Goal: Information Seeking & Learning: Learn about a topic

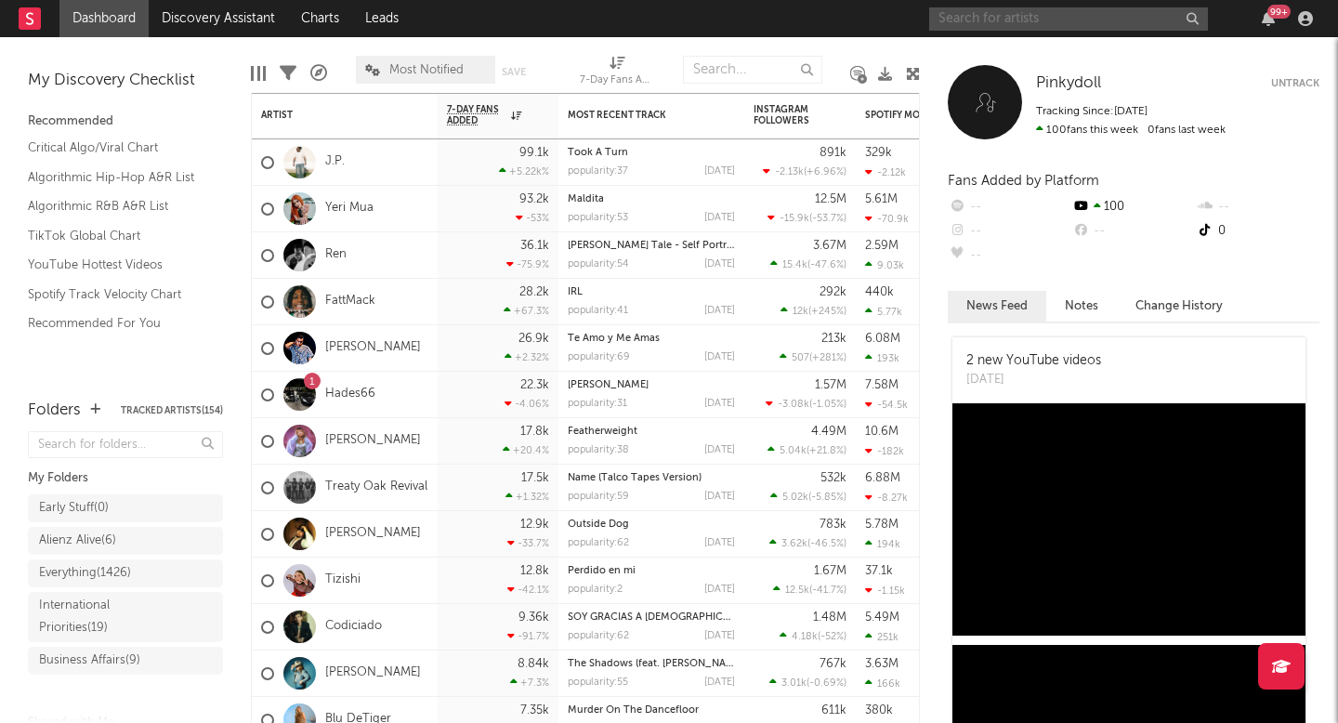
click at [1074, 25] on input "text" at bounding box center [1068, 18] width 279 height 23
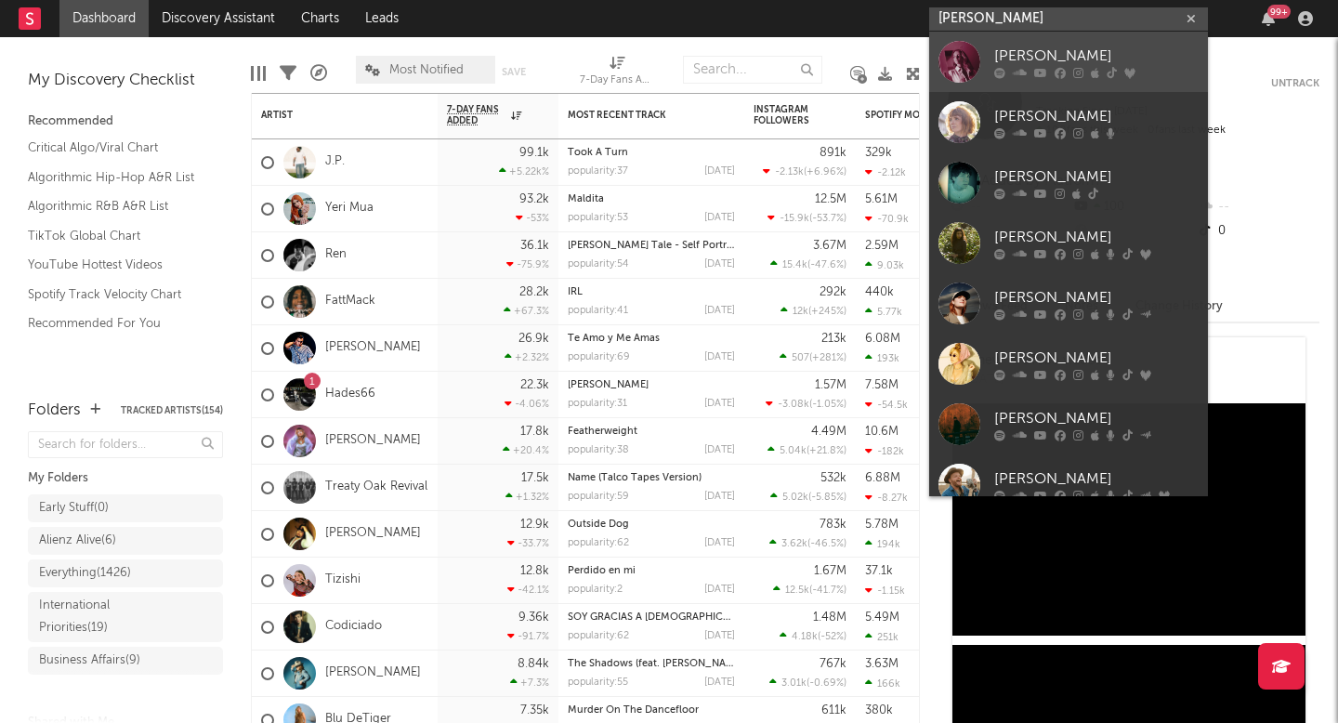
type input "haley joelle"
click at [1140, 58] on div "Haley Joelle" at bounding box center [1097, 56] width 204 height 22
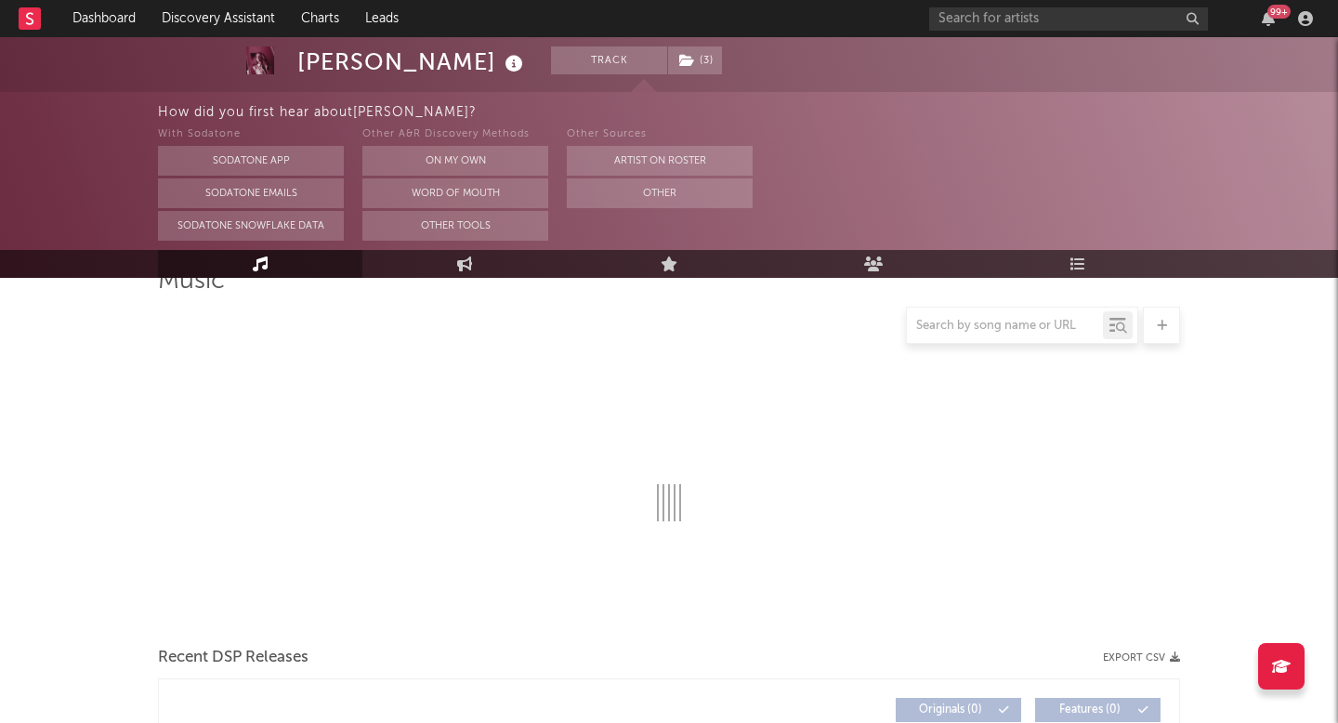
scroll to position [161, 0]
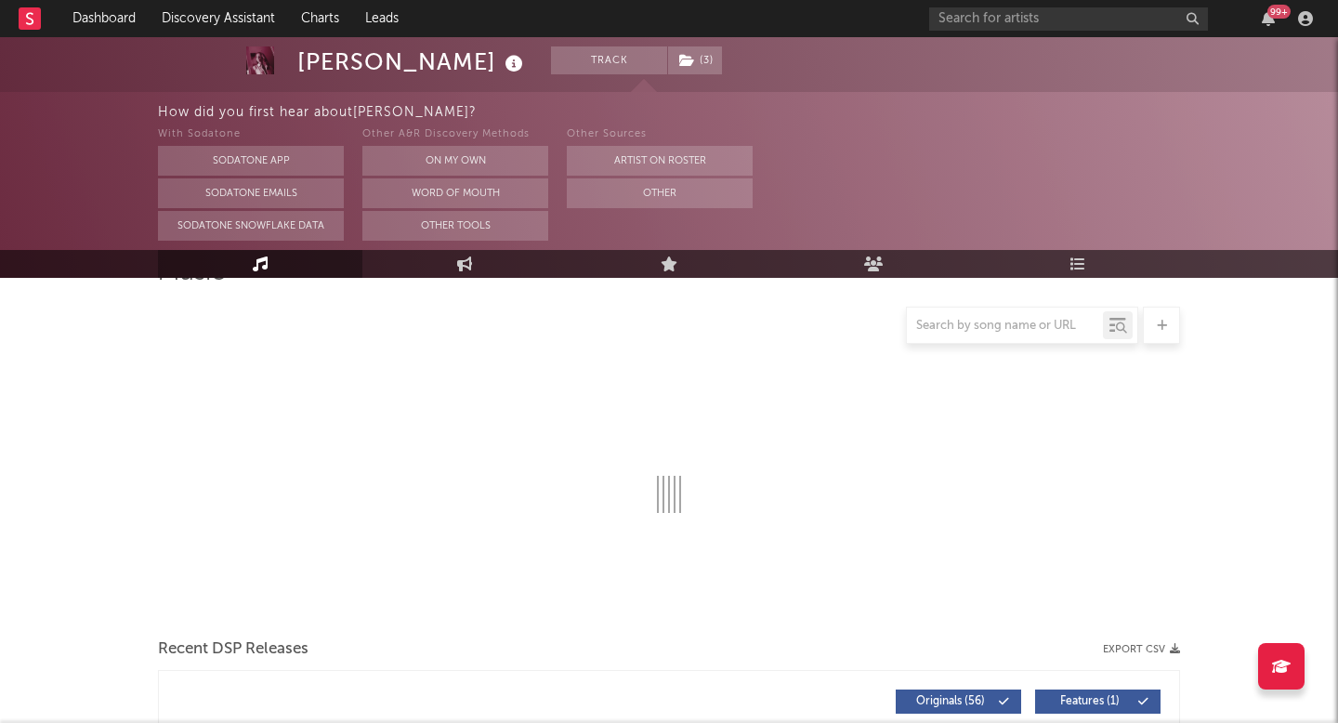
select select "6m"
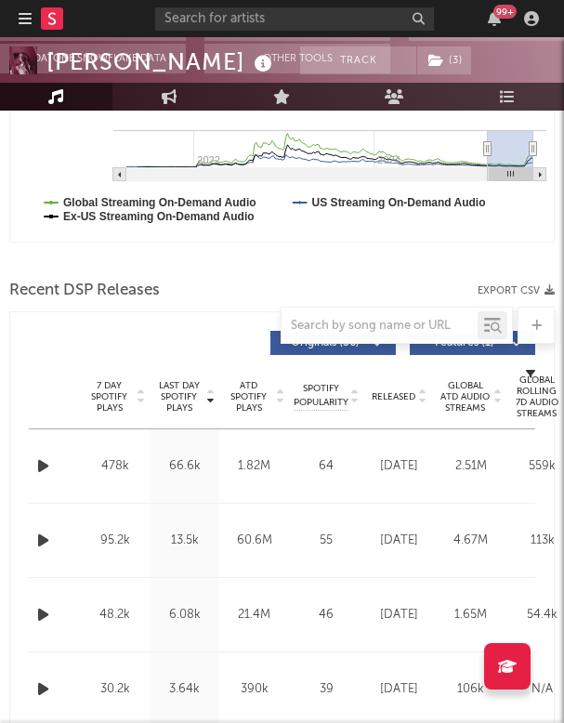
scroll to position [610, 0]
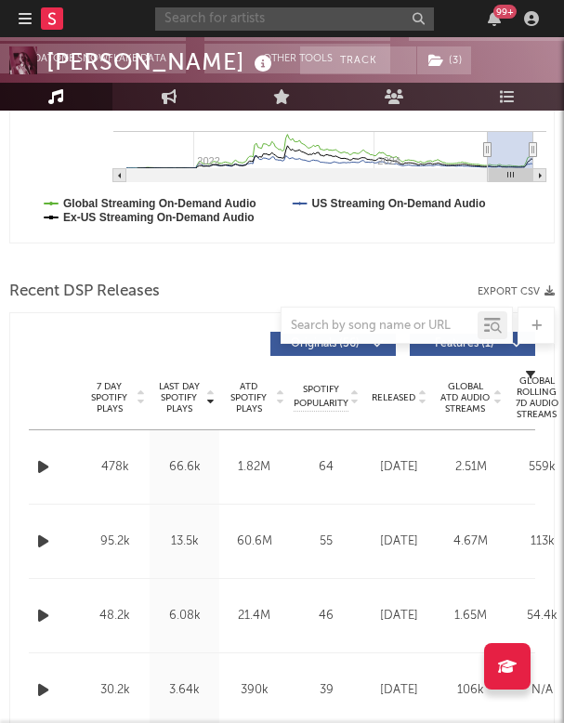
click at [310, 11] on input "text" at bounding box center [294, 18] width 279 height 23
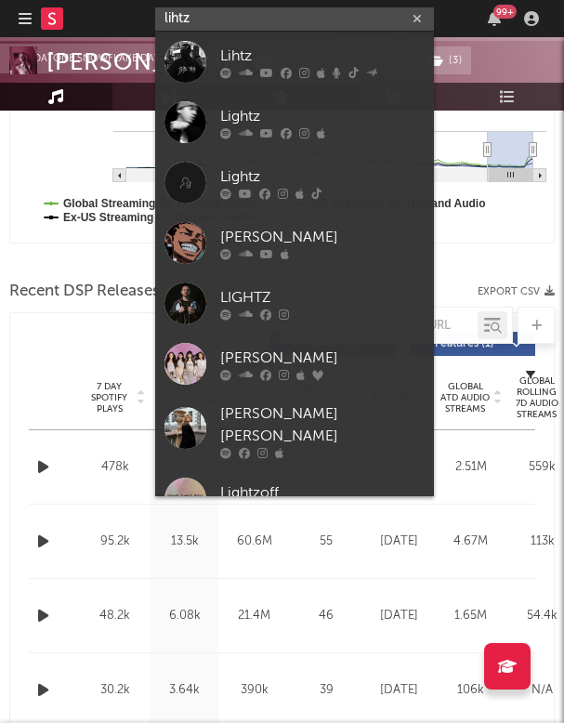
type input "lihtz"
click at [305, 67] on icon at bounding box center [304, 72] width 10 height 11
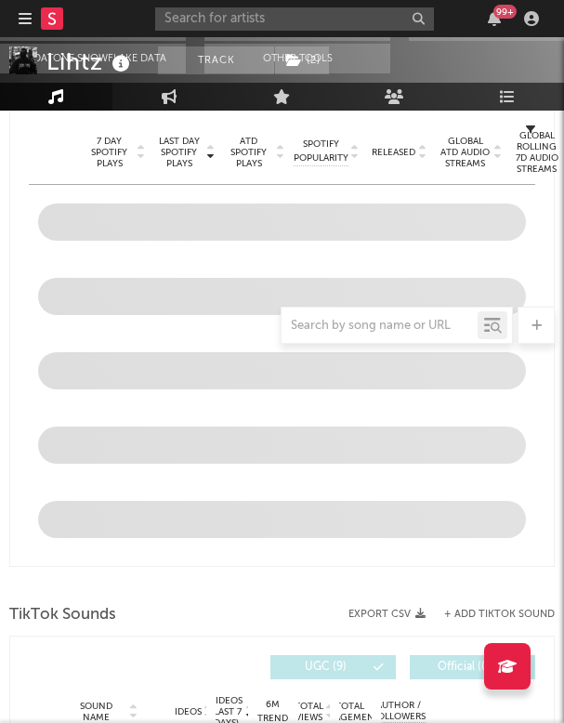
scroll to position [555, 0]
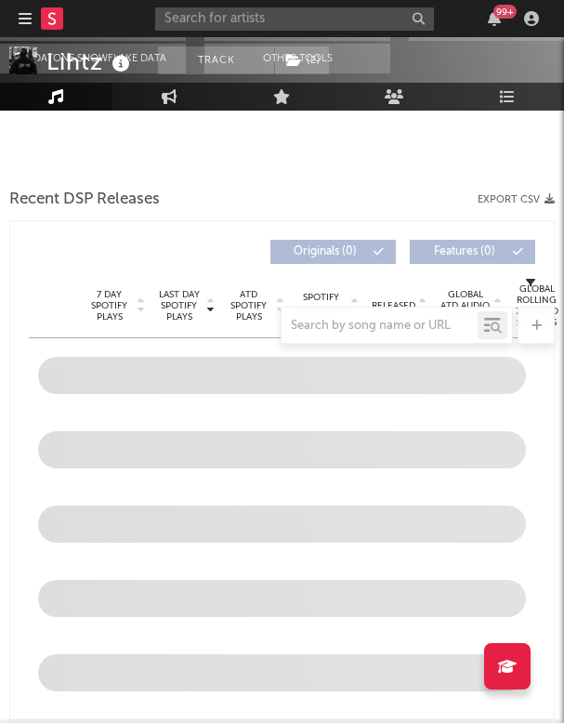
select select "6m"
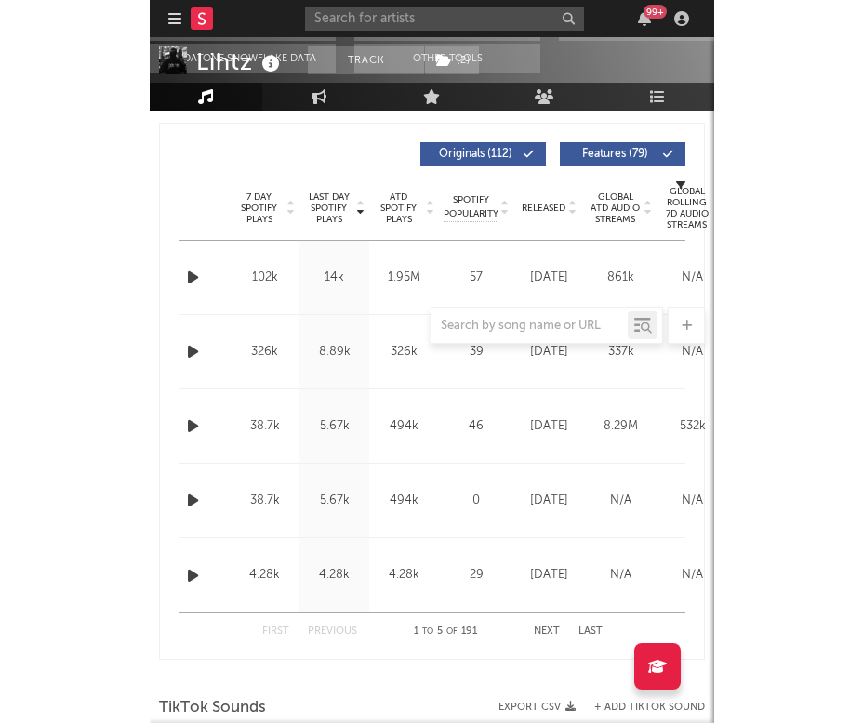
scroll to position [811, 0]
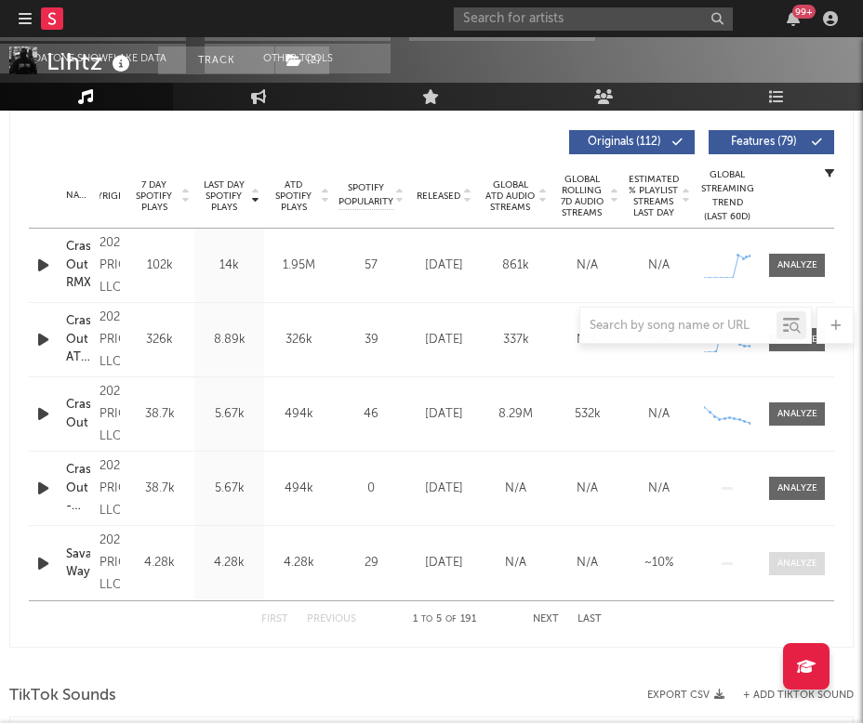
click at [802, 561] on div at bounding box center [797, 564] width 40 height 14
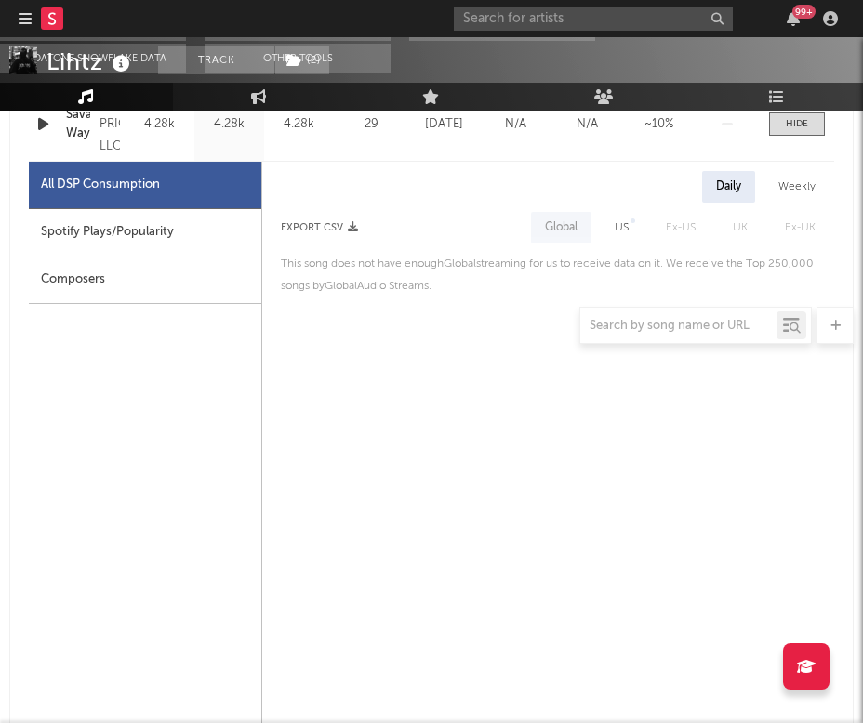
scroll to position [1252, 0]
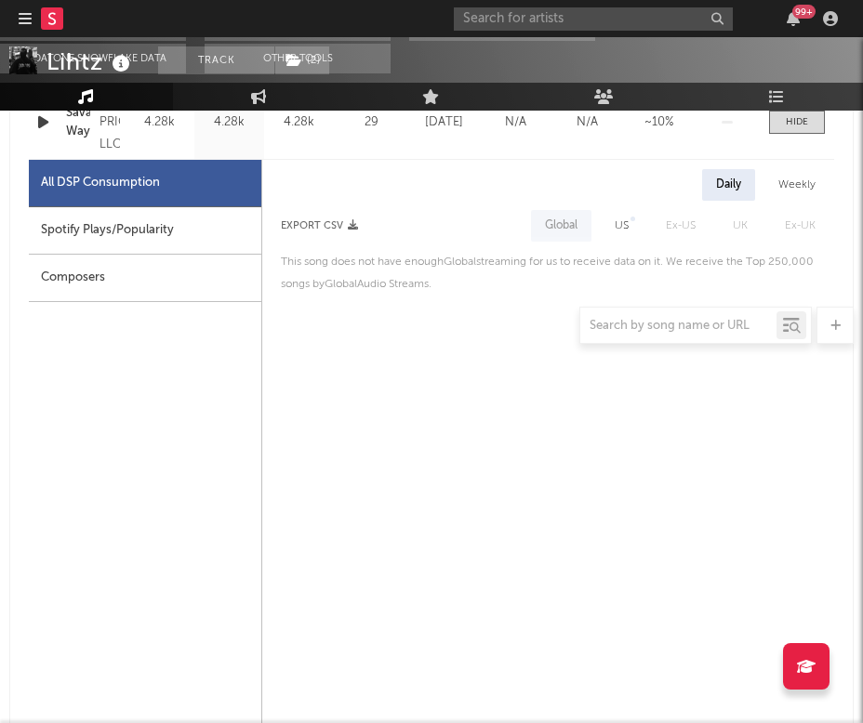
click at [623, 212] on div "US" at bounding box center [621, 226] width 42 height 32
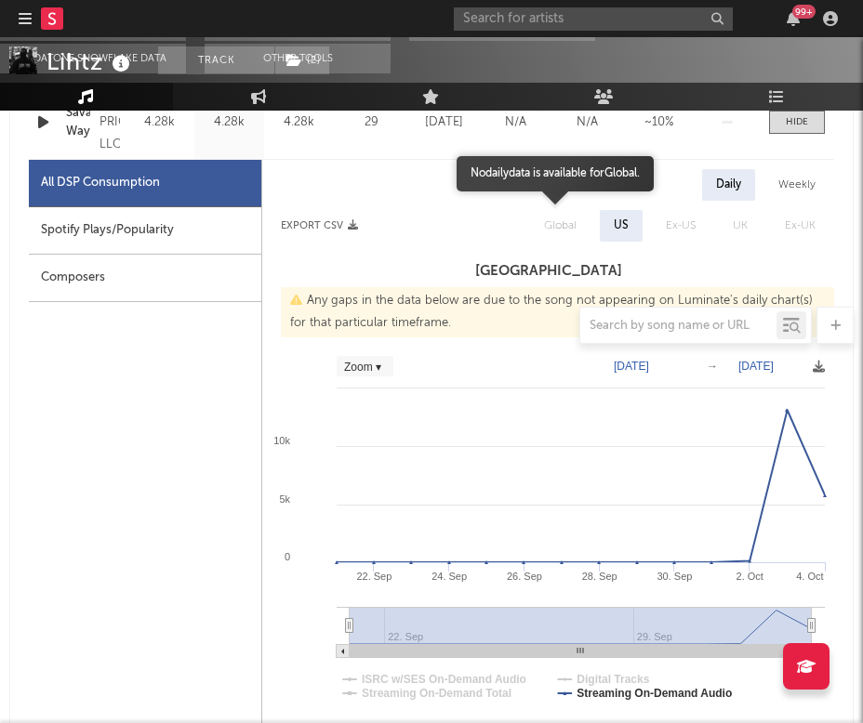
click at [561, 214] on span "Global" at bounding box center [560, 226] width 70 height 32
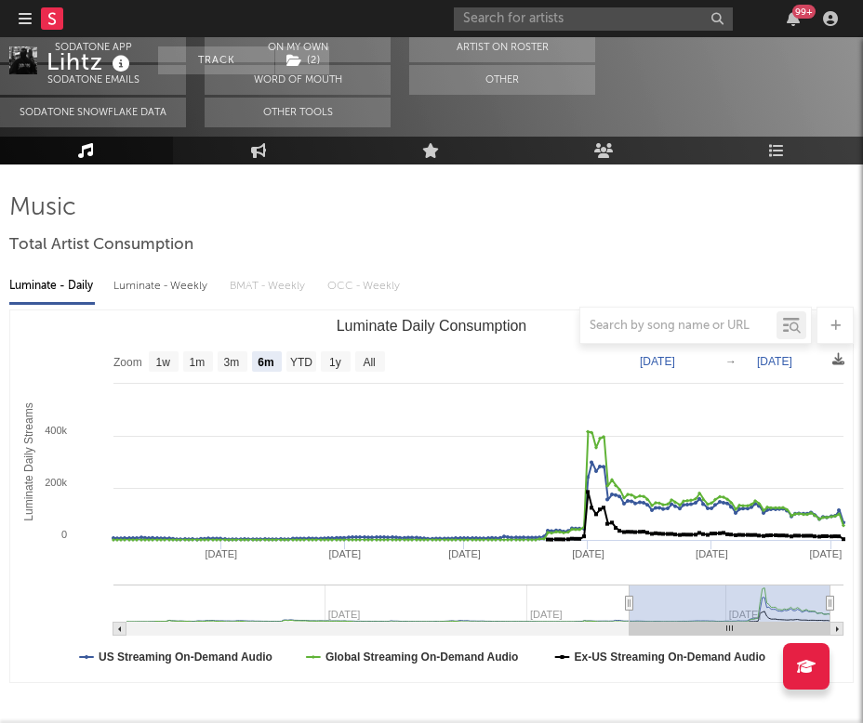
scroll to position [84, 0]
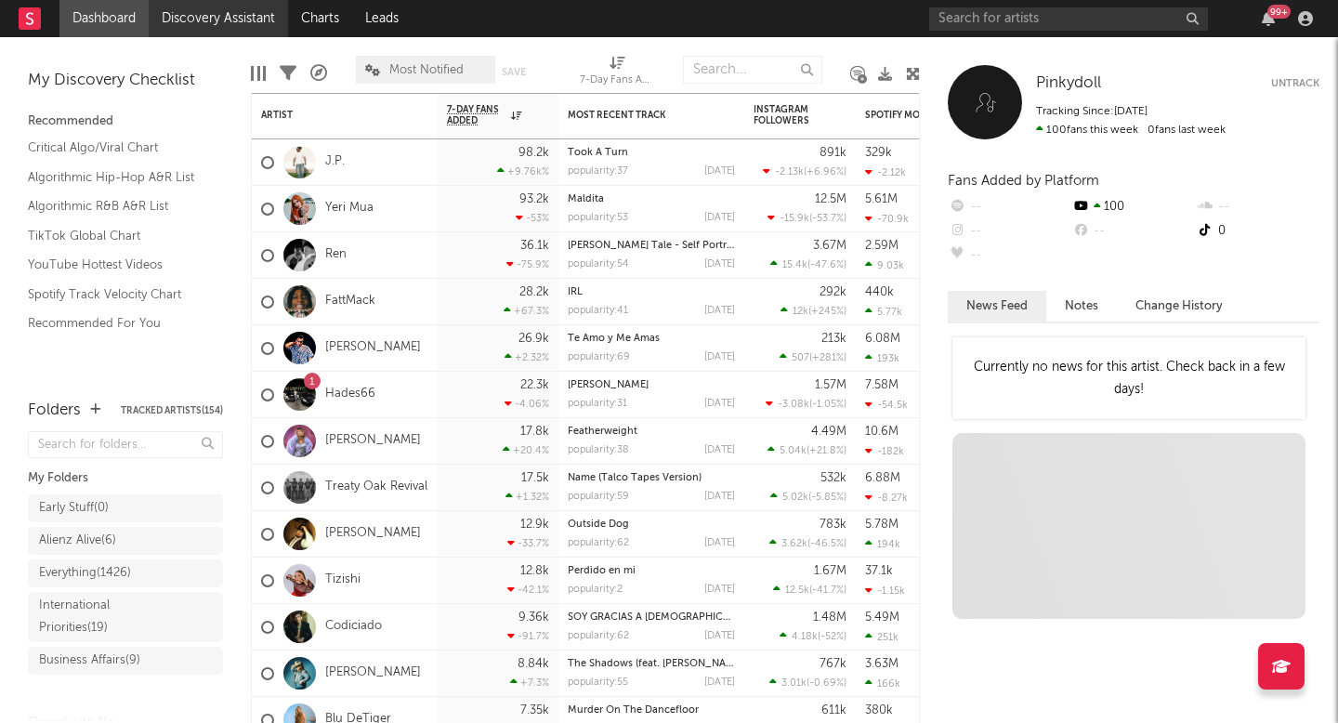
click at [202, 20] on link "Discovery Assistant" at bounding box center [218, 18] width 139 height 37
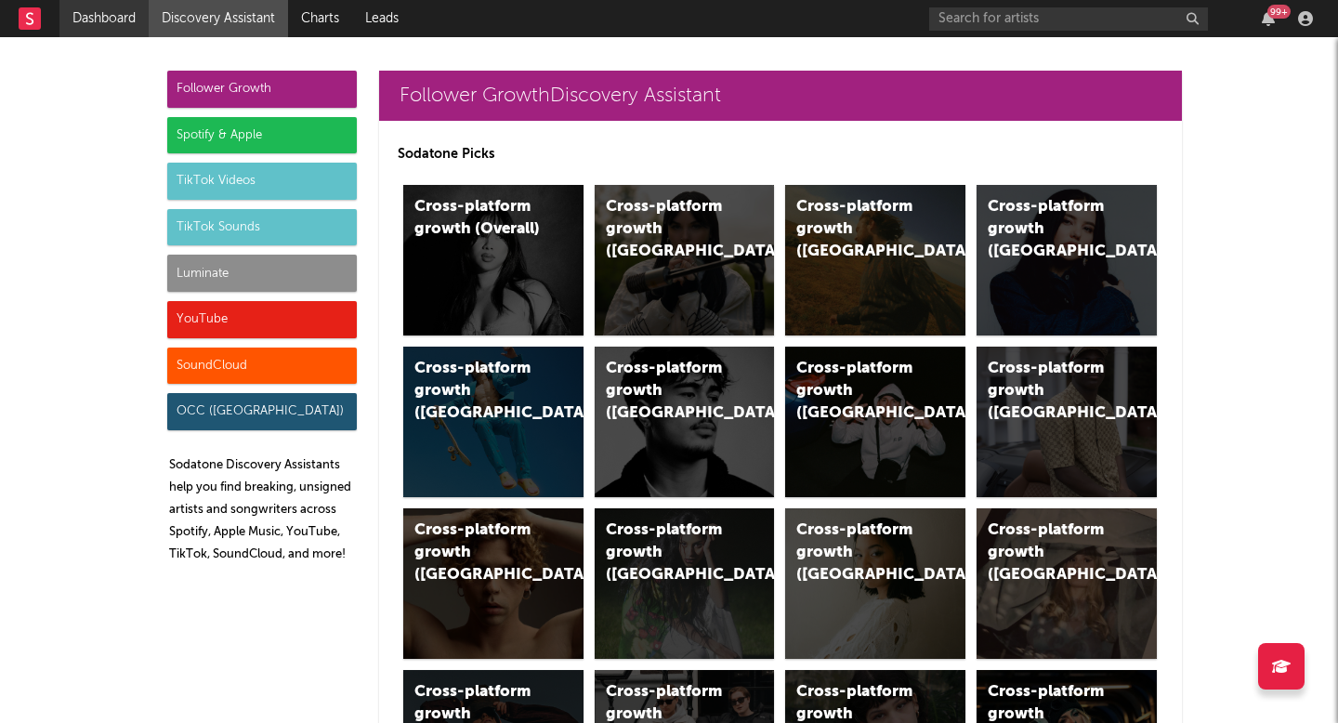
click at [127, 12] on link "Dashboard" at bounding box center [103, 18] width 89 height 37
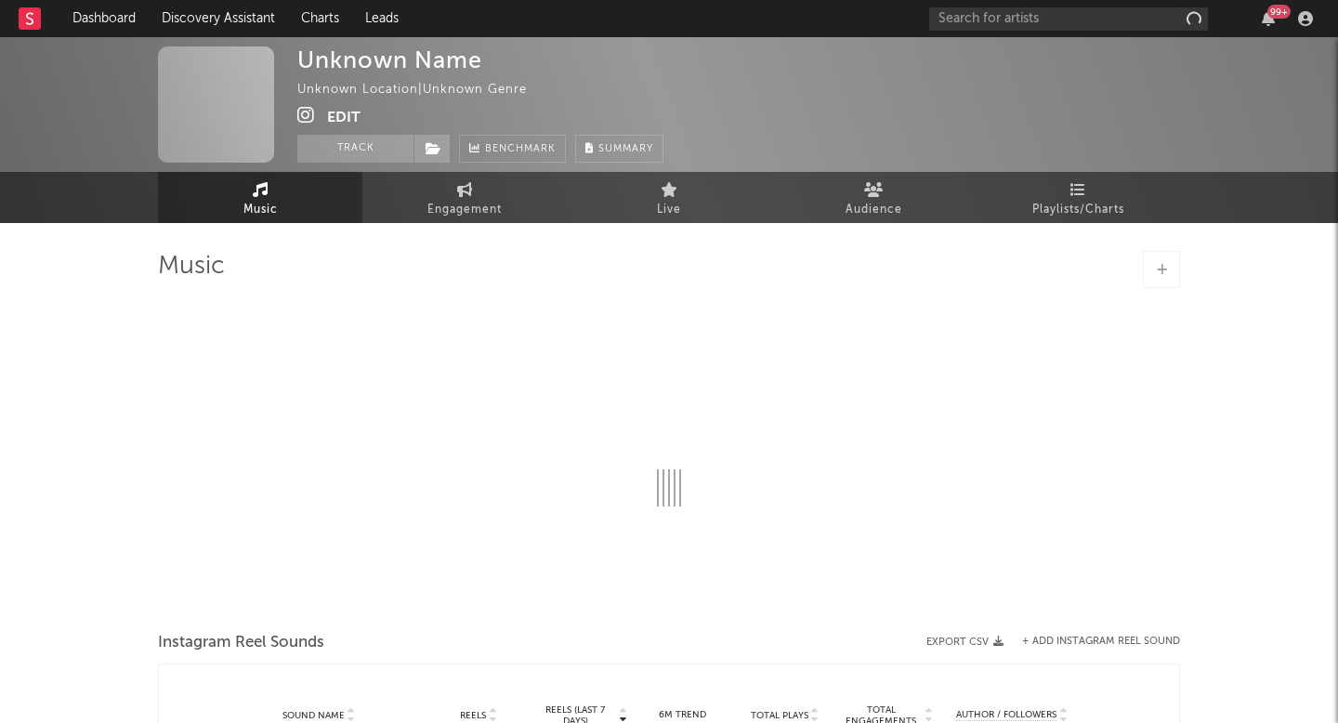
select select "1w"
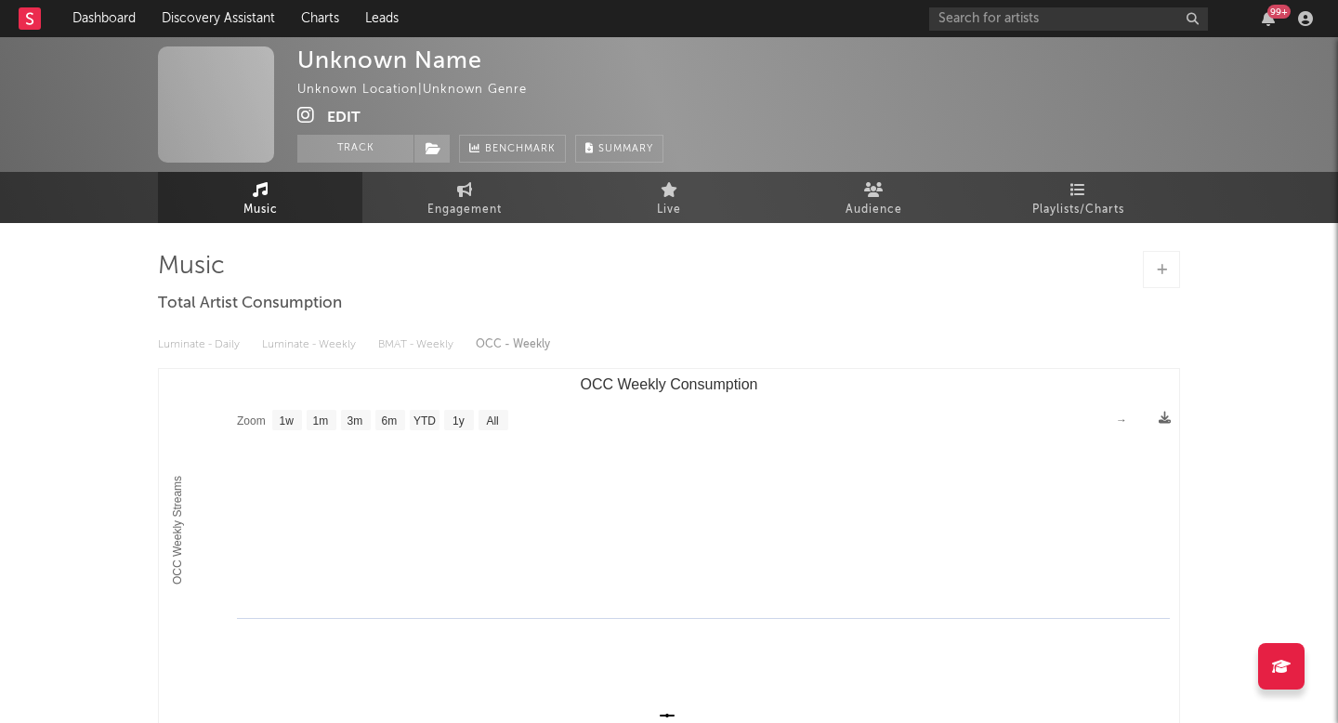
click at [300, 106] on icon at bounding box center [306, 115] width 18 height 19
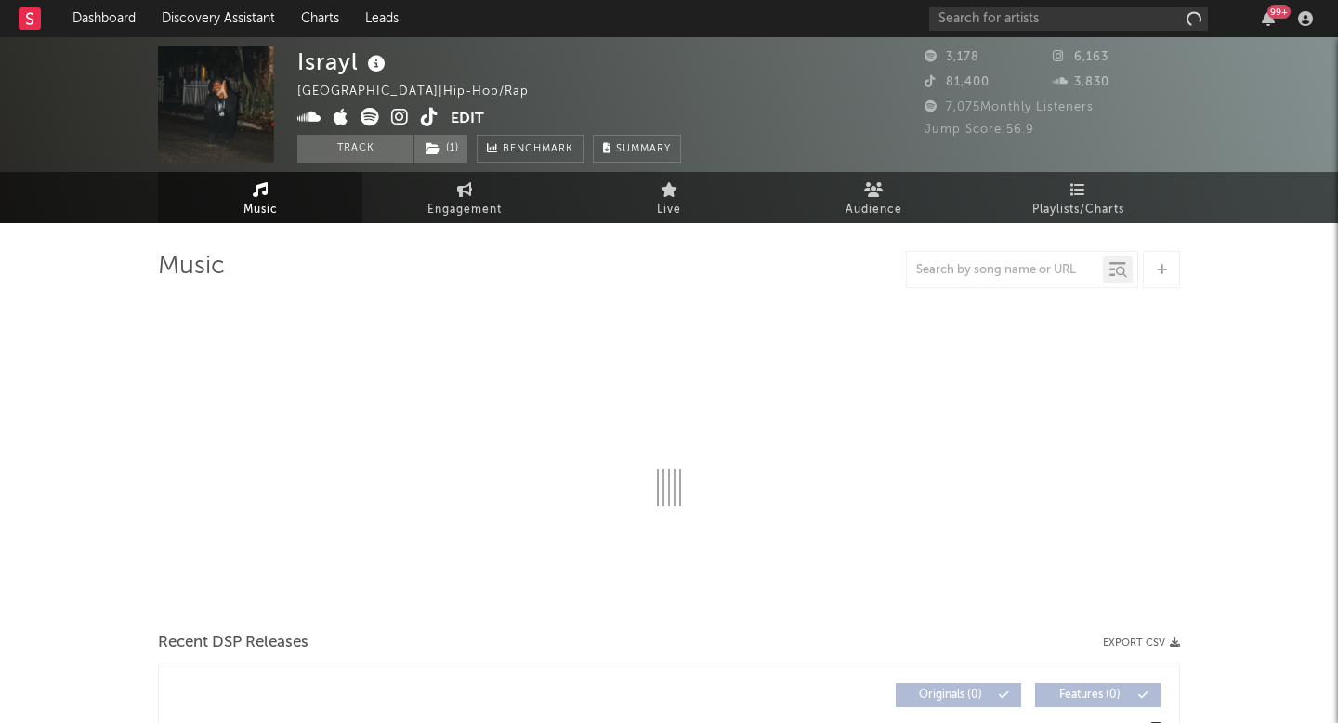
select select "6m"
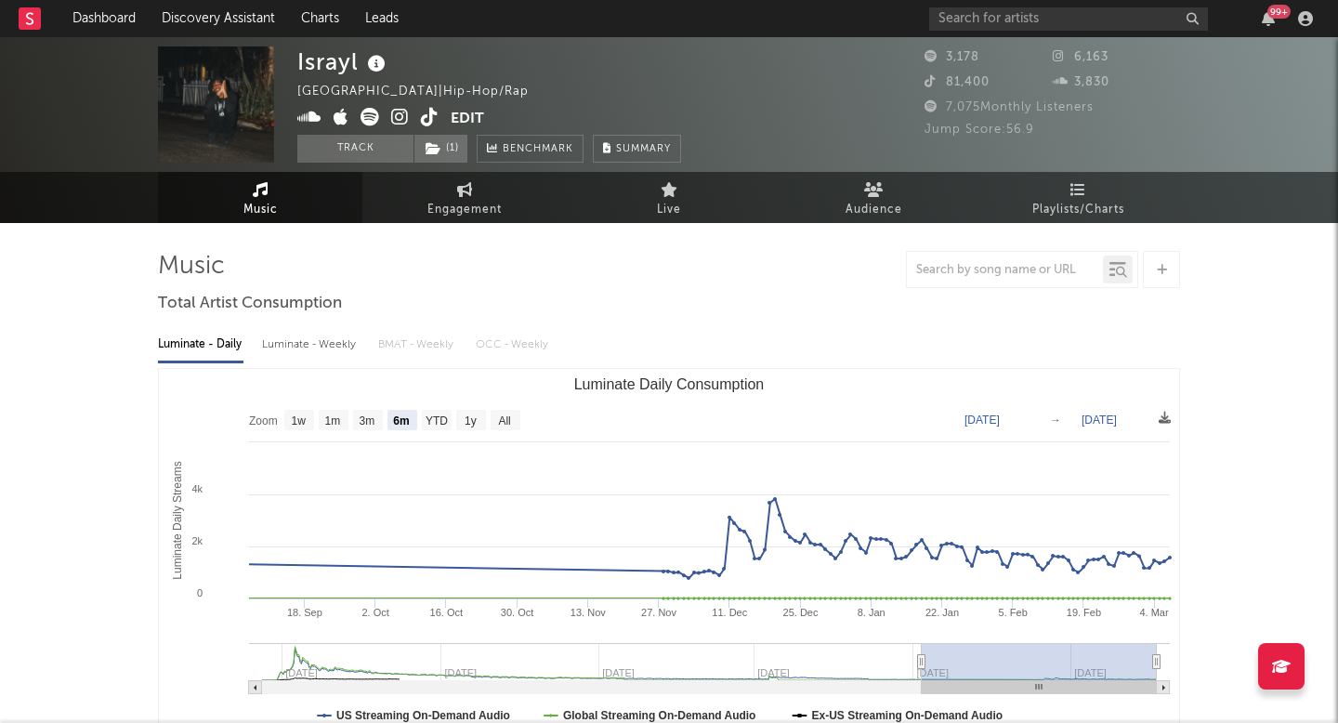
click at [392, 120] on icon at bounding box center [400, 117] width 18 height 19
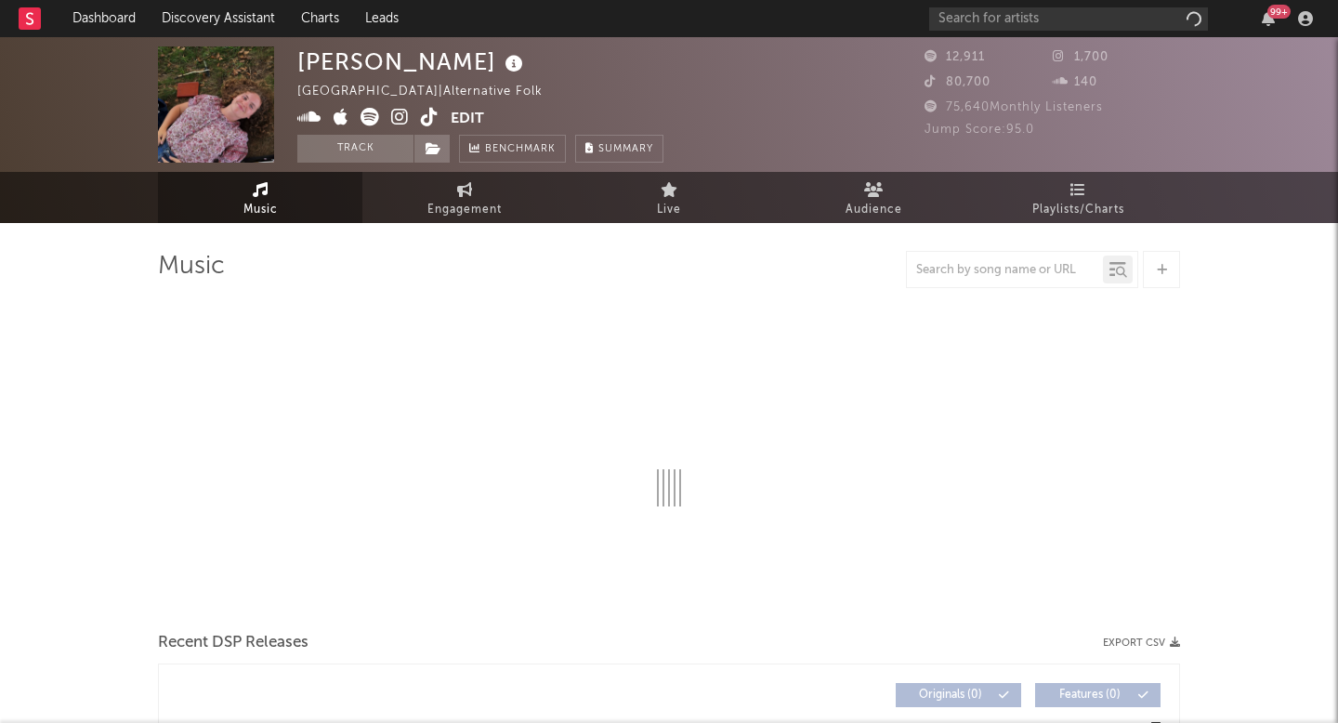
select select "1w"
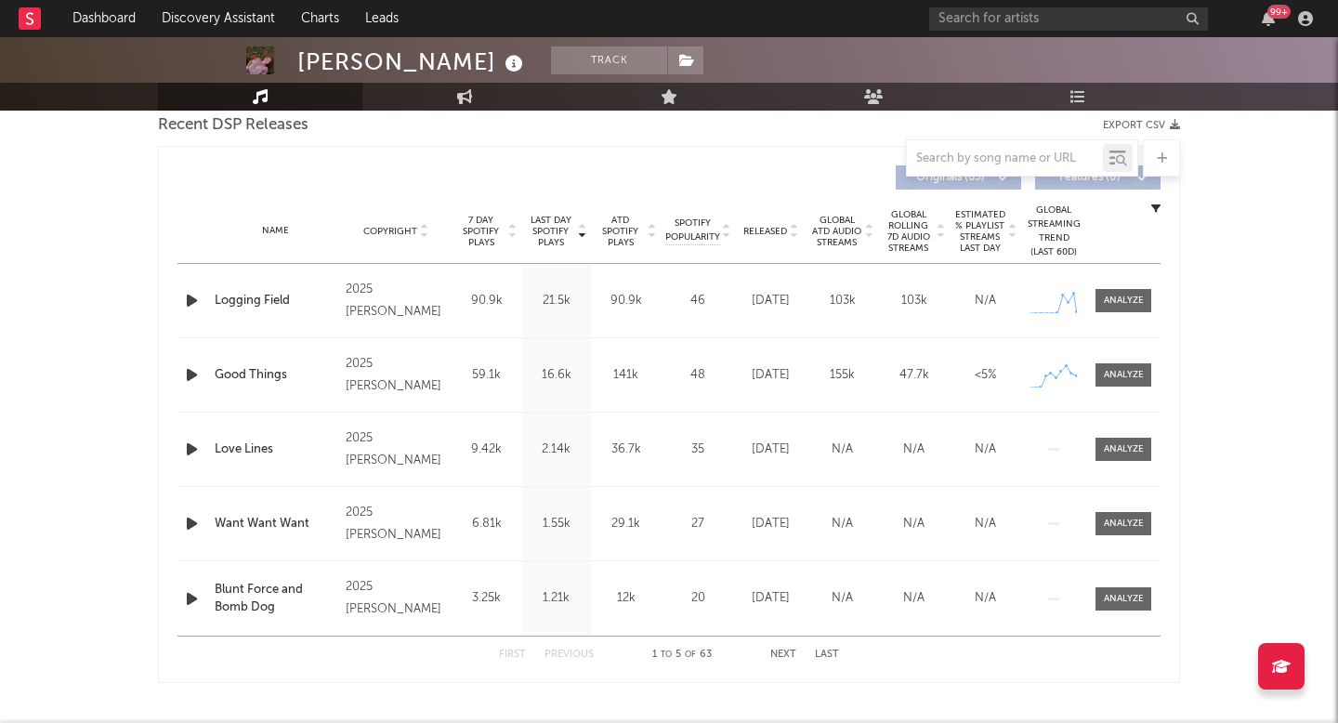
scroll to position [612, 0]
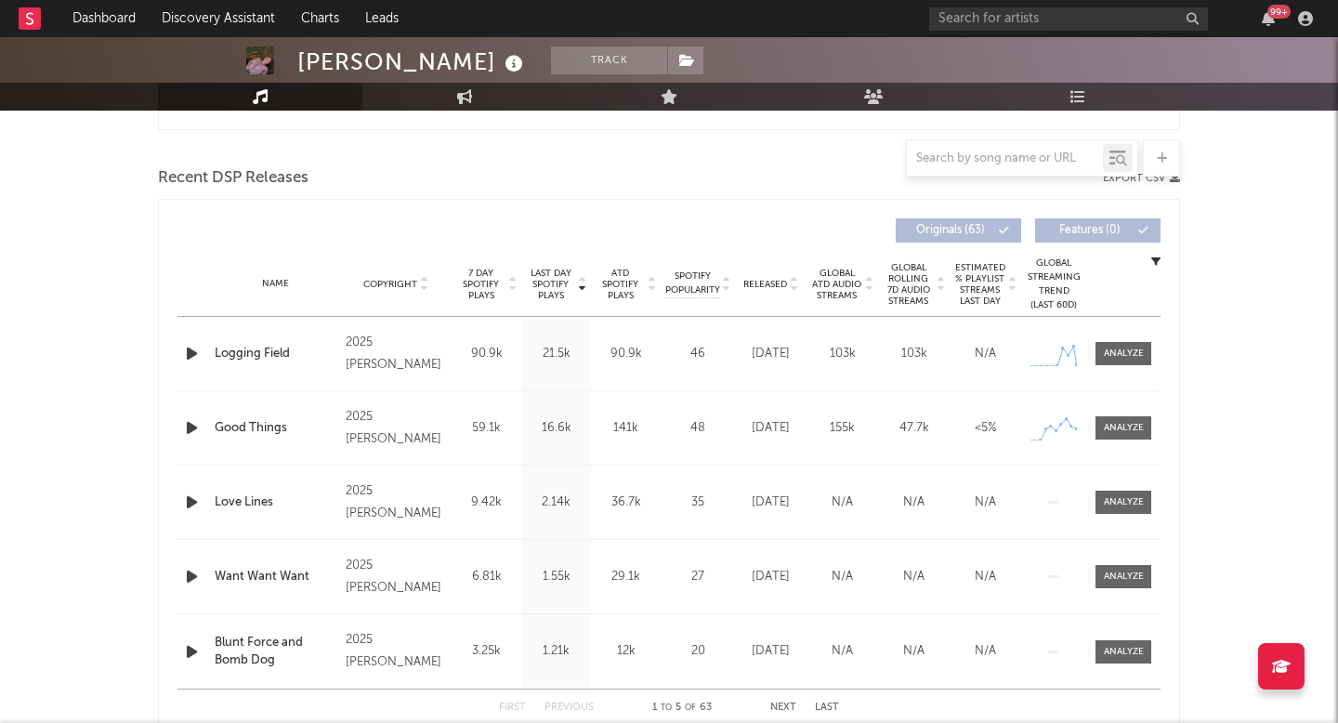
click at [196, 359] on icon "button" at bounding box center [192, 353] width 20 height 23
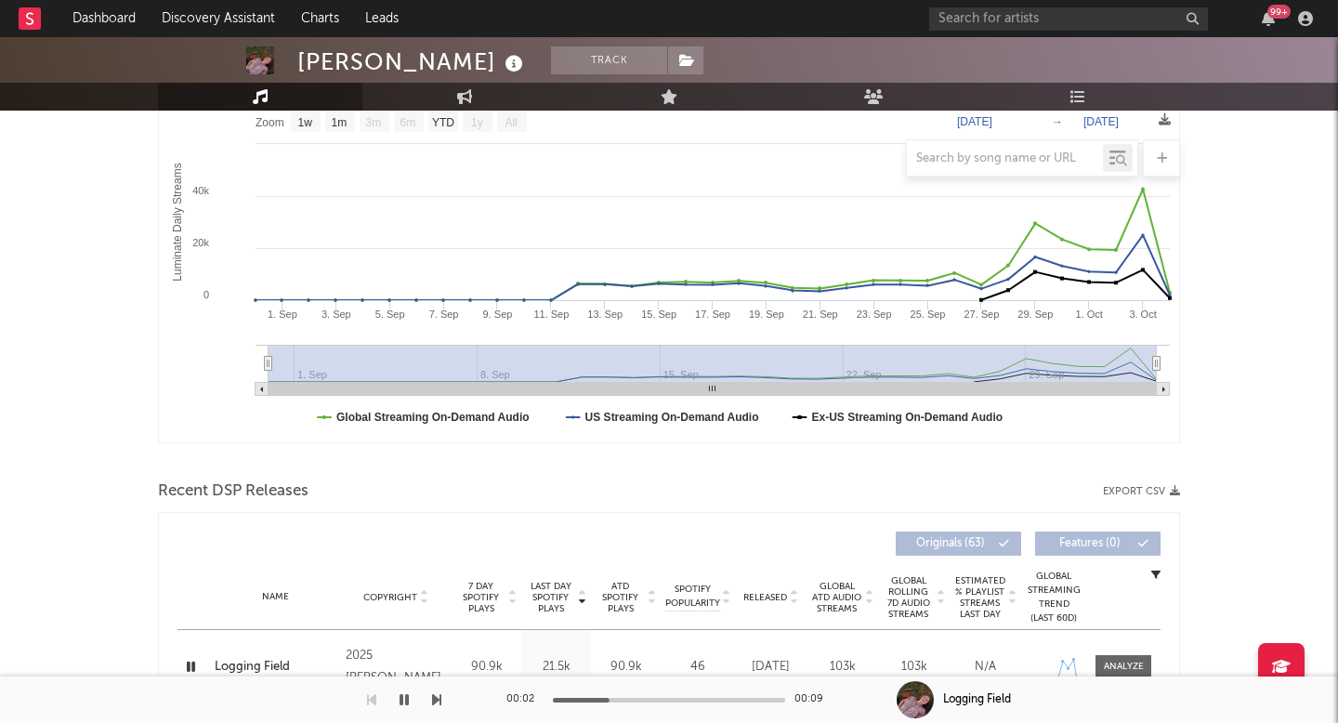
scroll to position [0, 0]
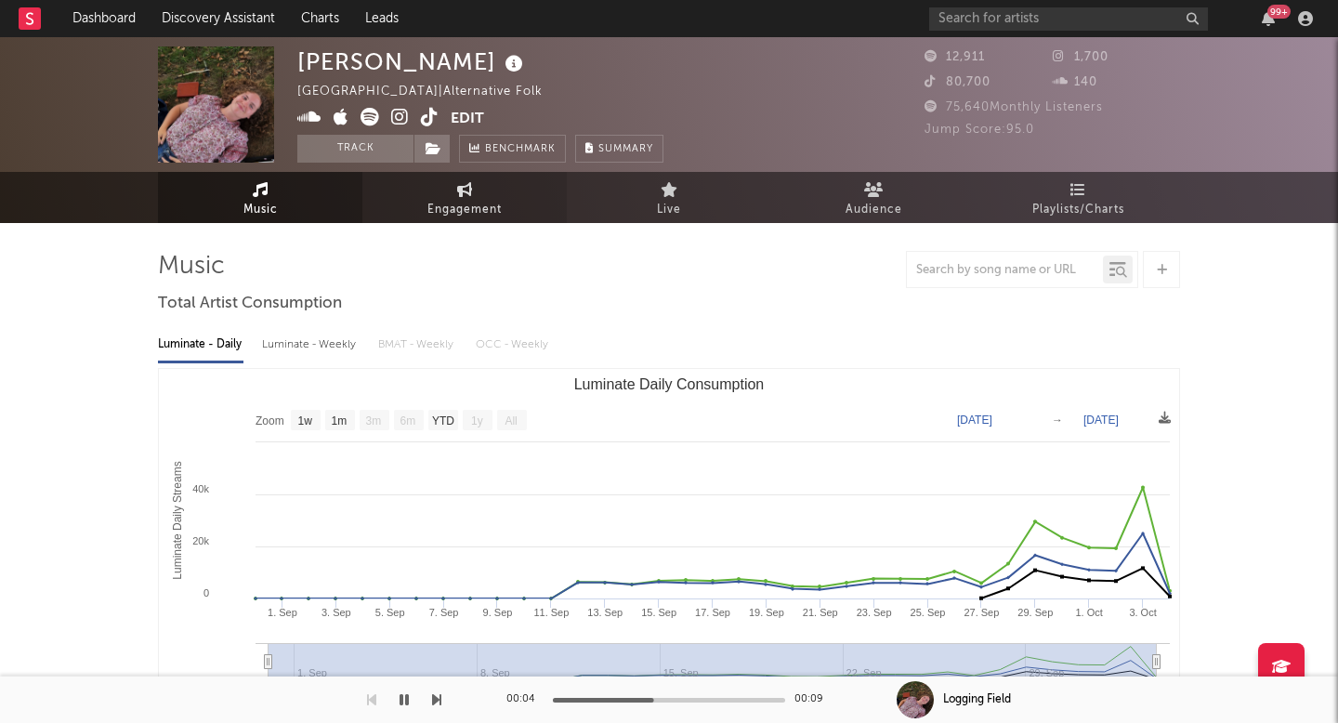
click at [456, 174] on link "Engagement" at bounding box center [464, 197] width 204 height 51
select select "1w"
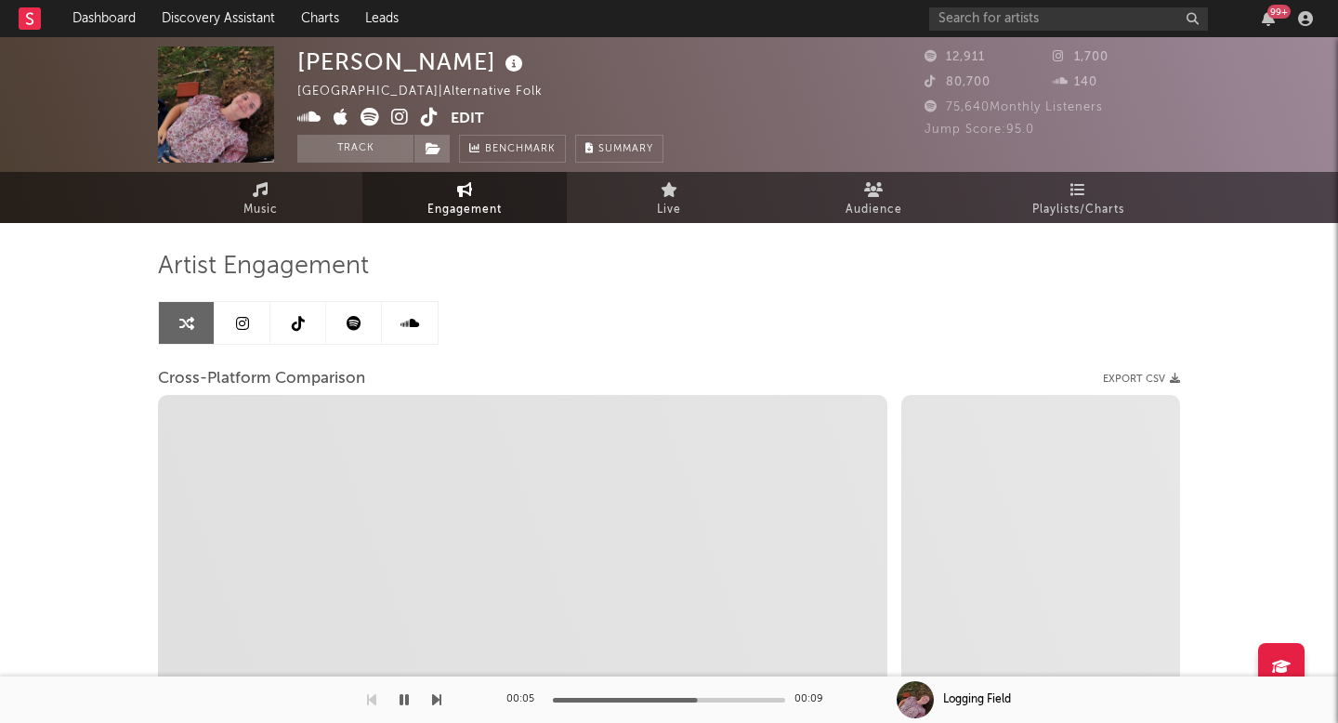
select select "1m"
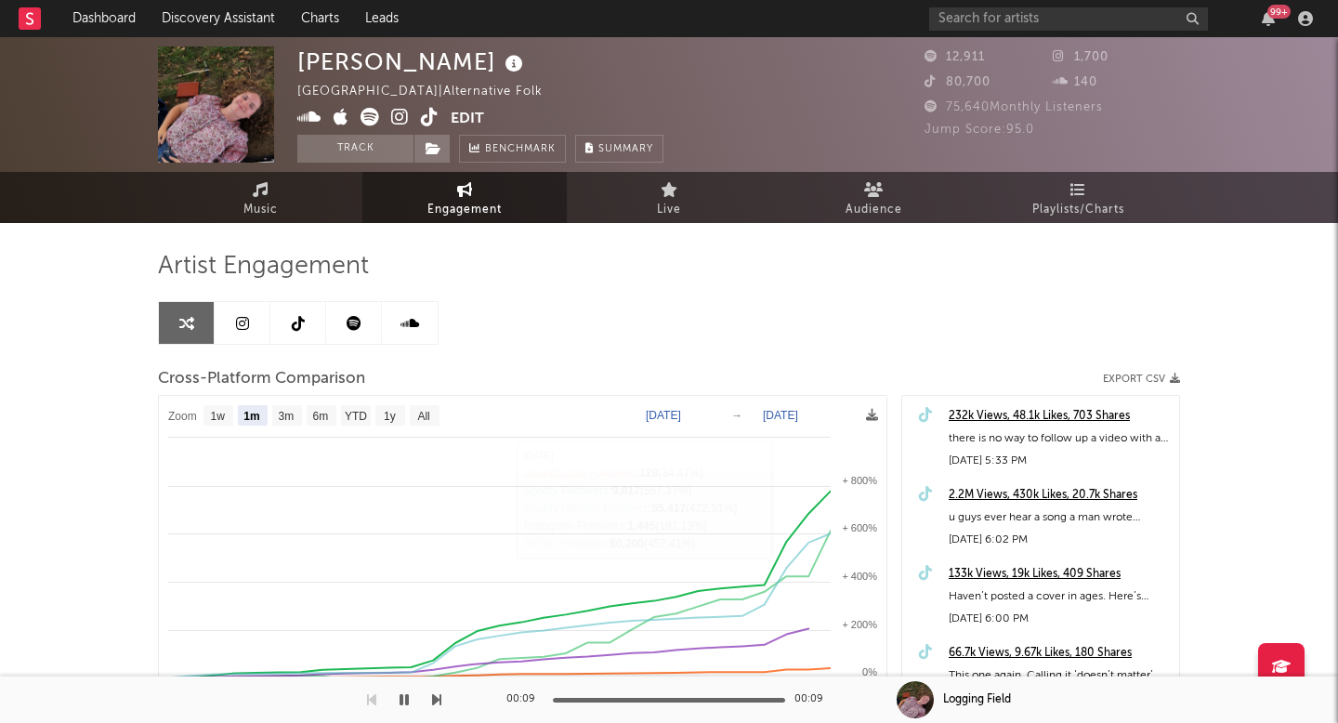
click at [431, 112] on icon at bounding box center [430, 117] width 18 height 19
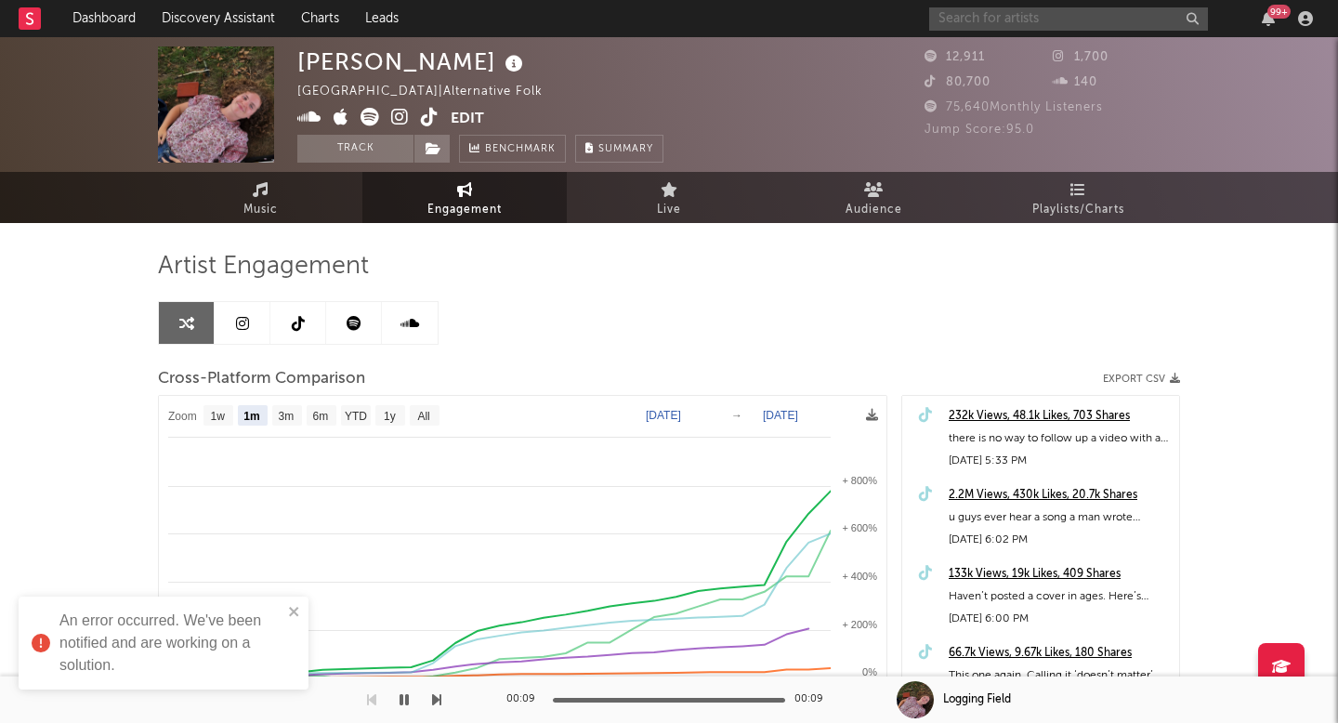
click at [984, 7] on input "text" at bounding box center [1068, 18] width 279 height 23
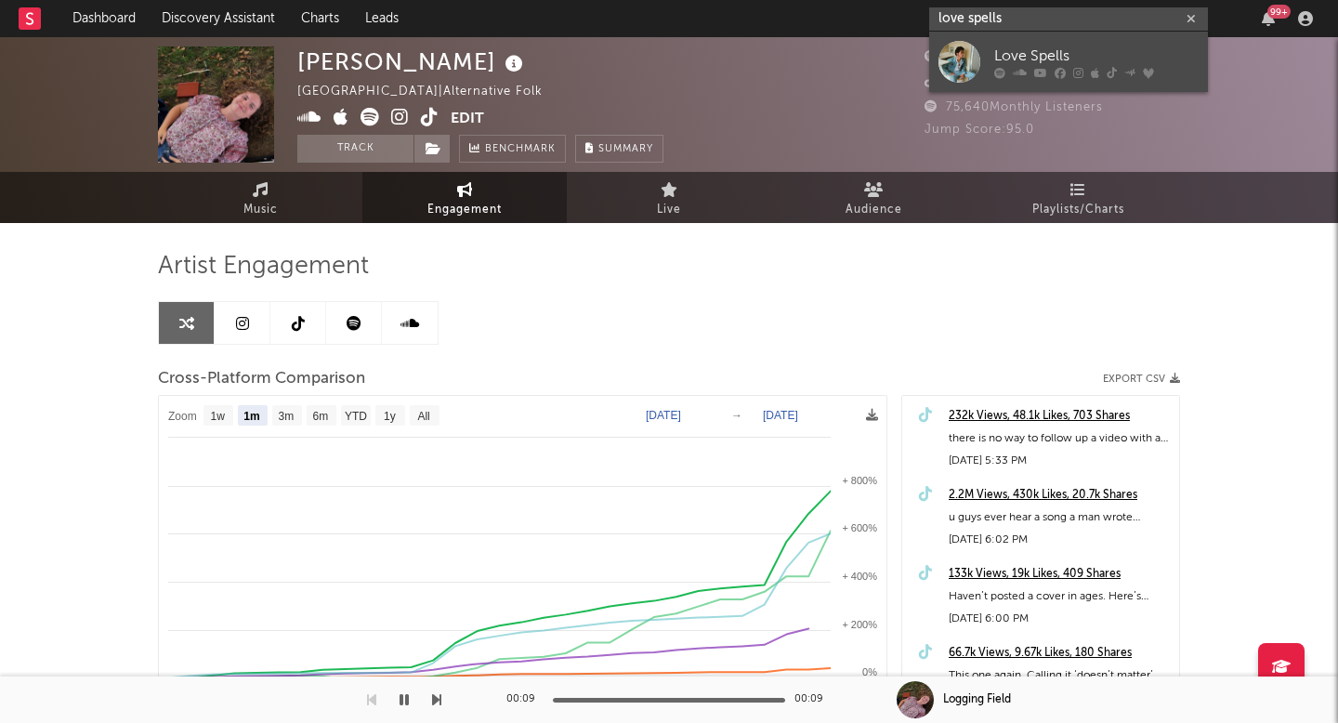
type input "love spells"
click at [1136, 51] on div "Love Spells" at bounding box center [1097, 56] width 204 height 22
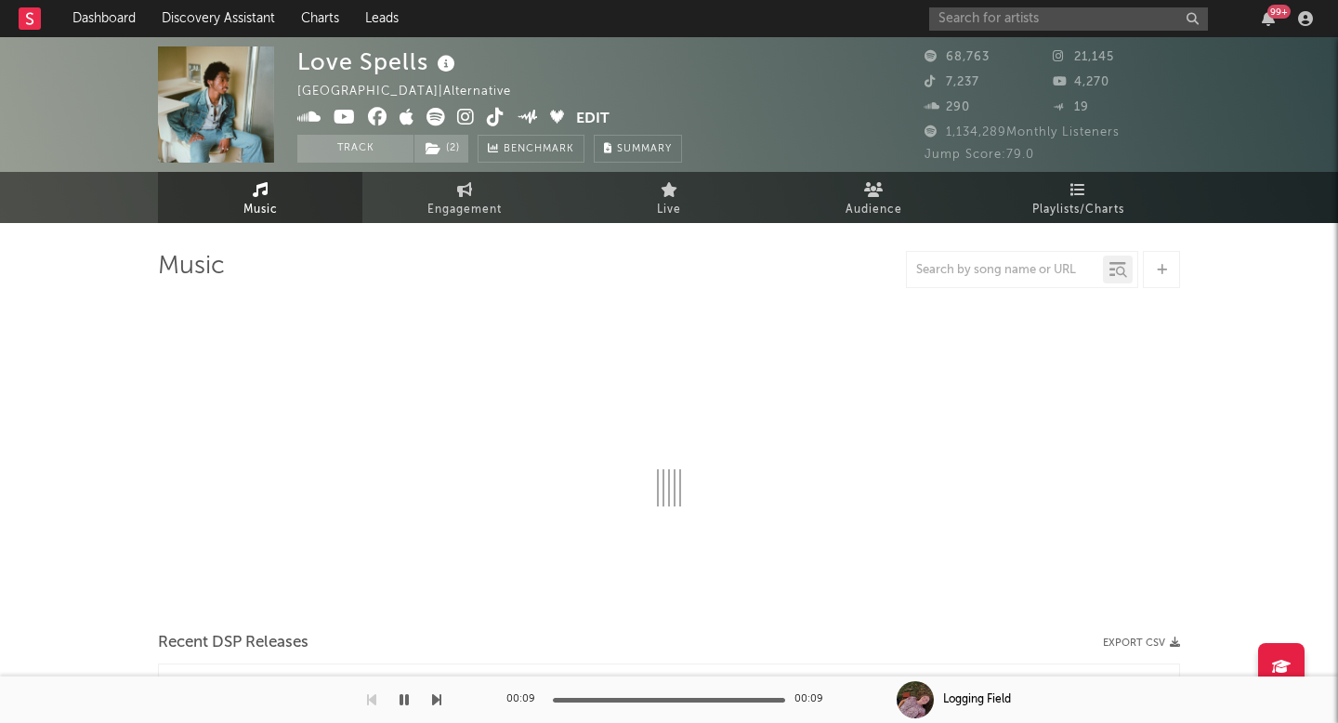
select select "6m"
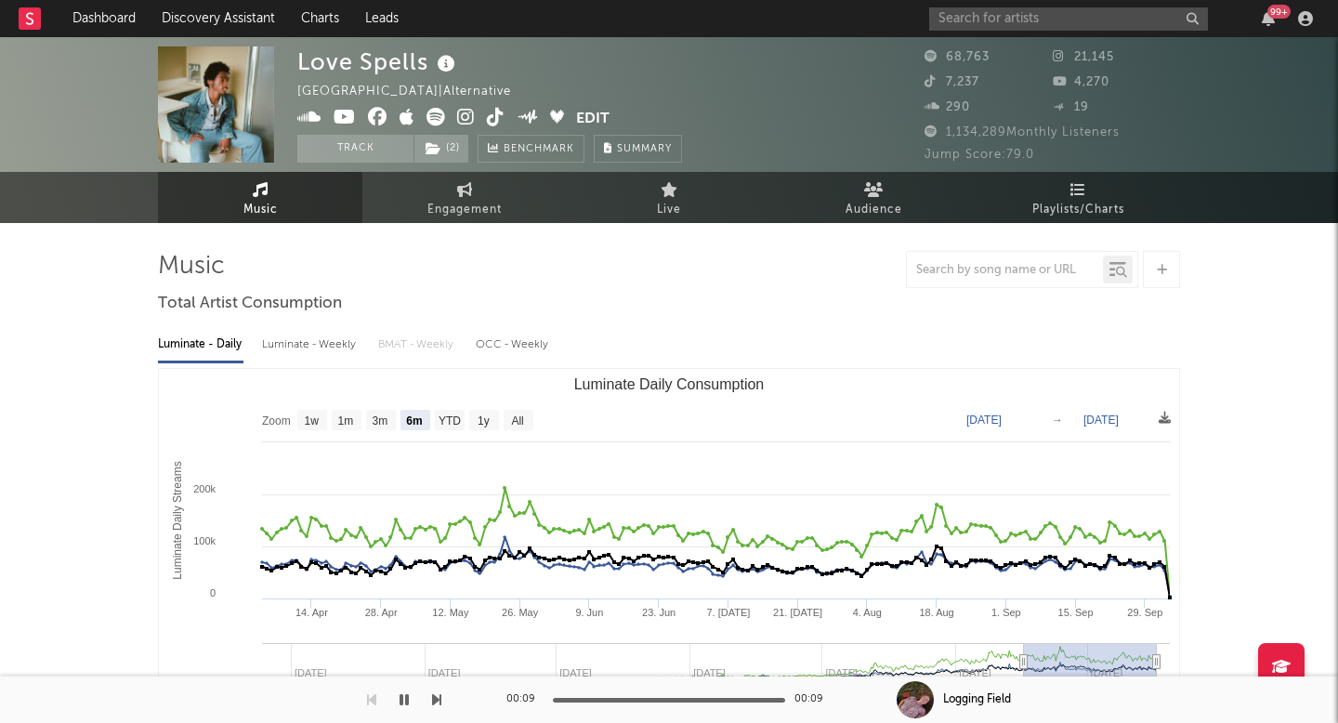
select select "6m"
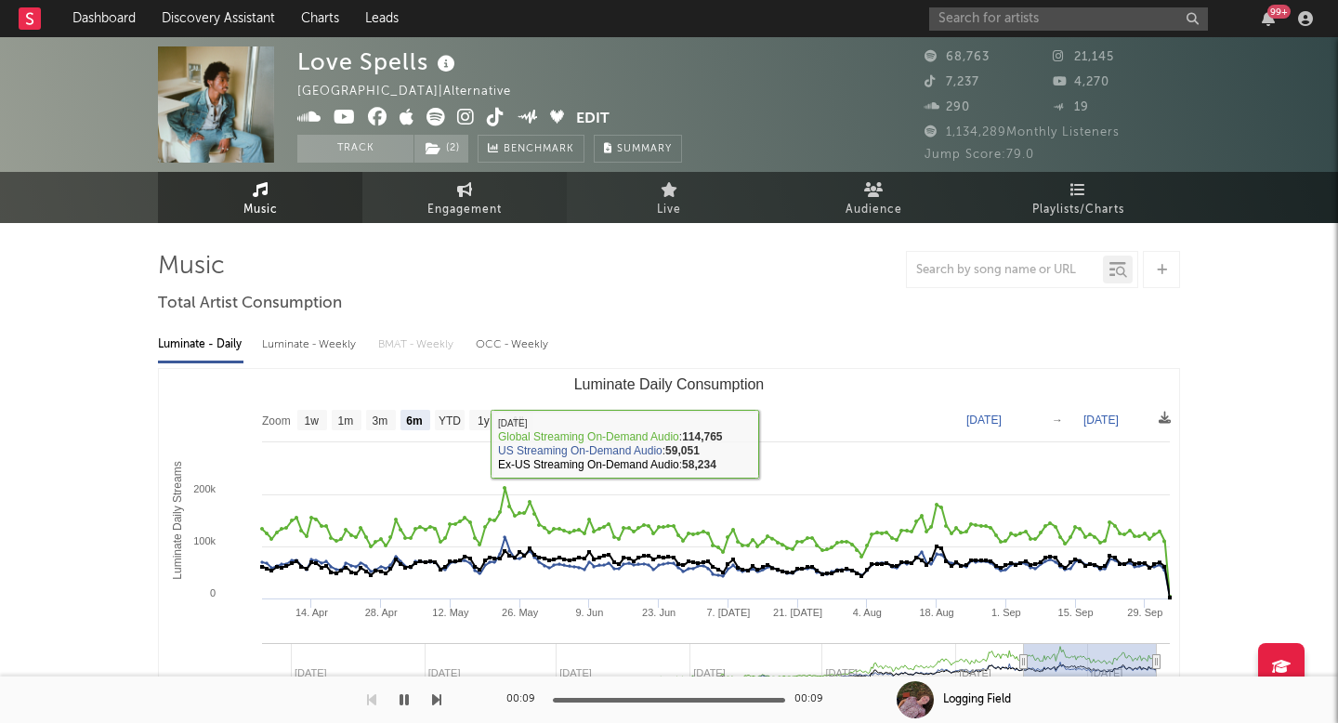
click at [462, 211] on span "Engagement" at bounding box center [465, 210] width 74 height 22
select select "1w"
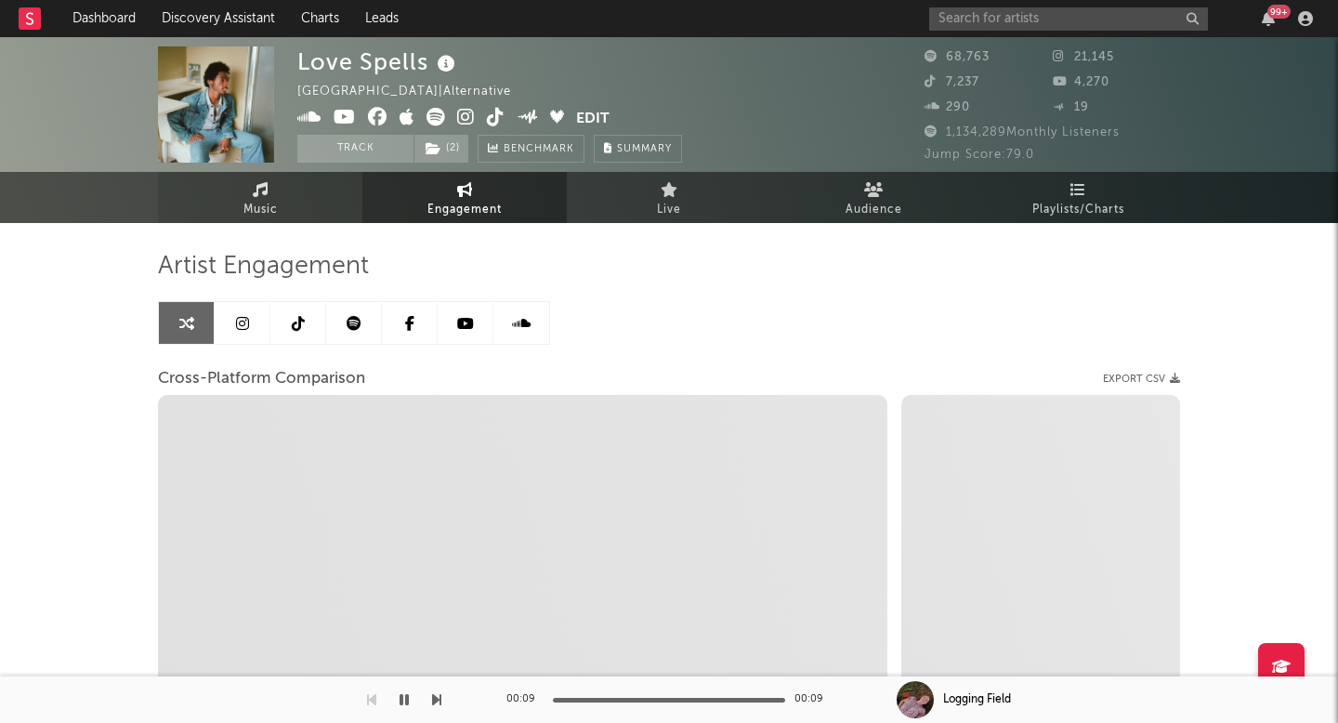
click at [272, 200] on span "Music" at bounding box center [261, 210] width 34 height 22
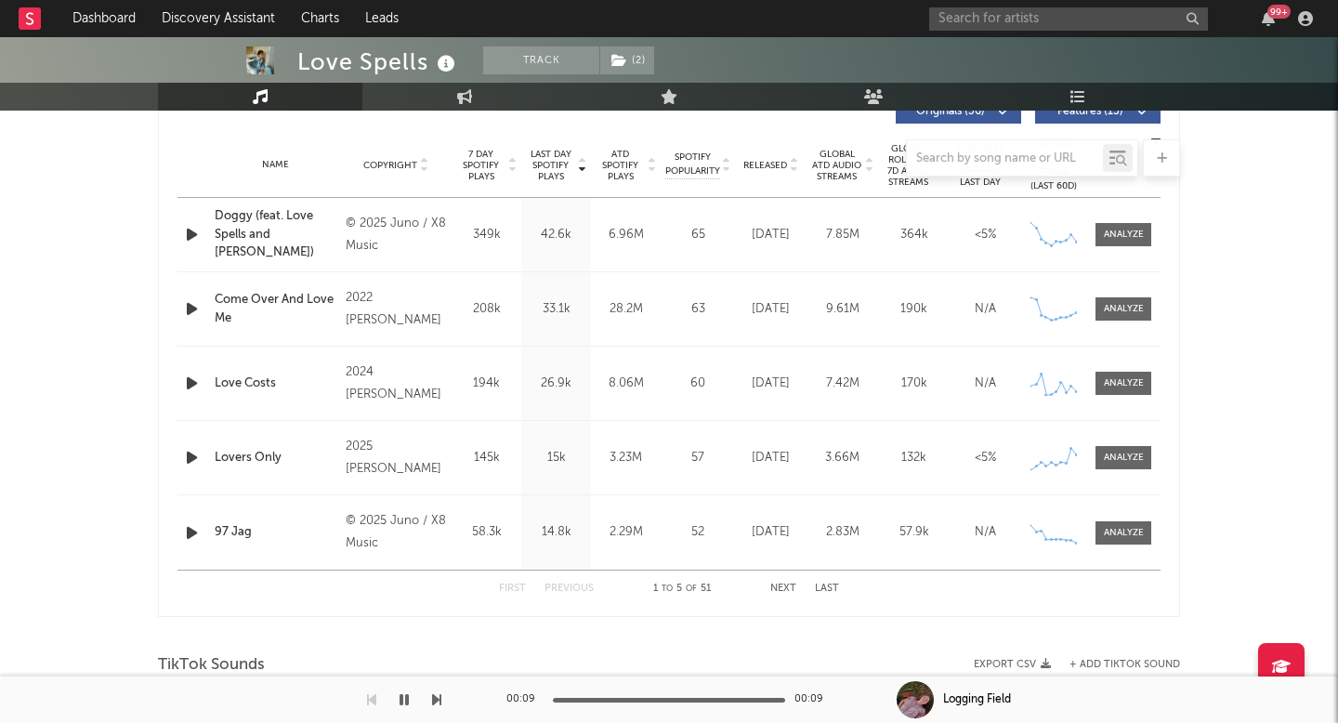
select select "6m"
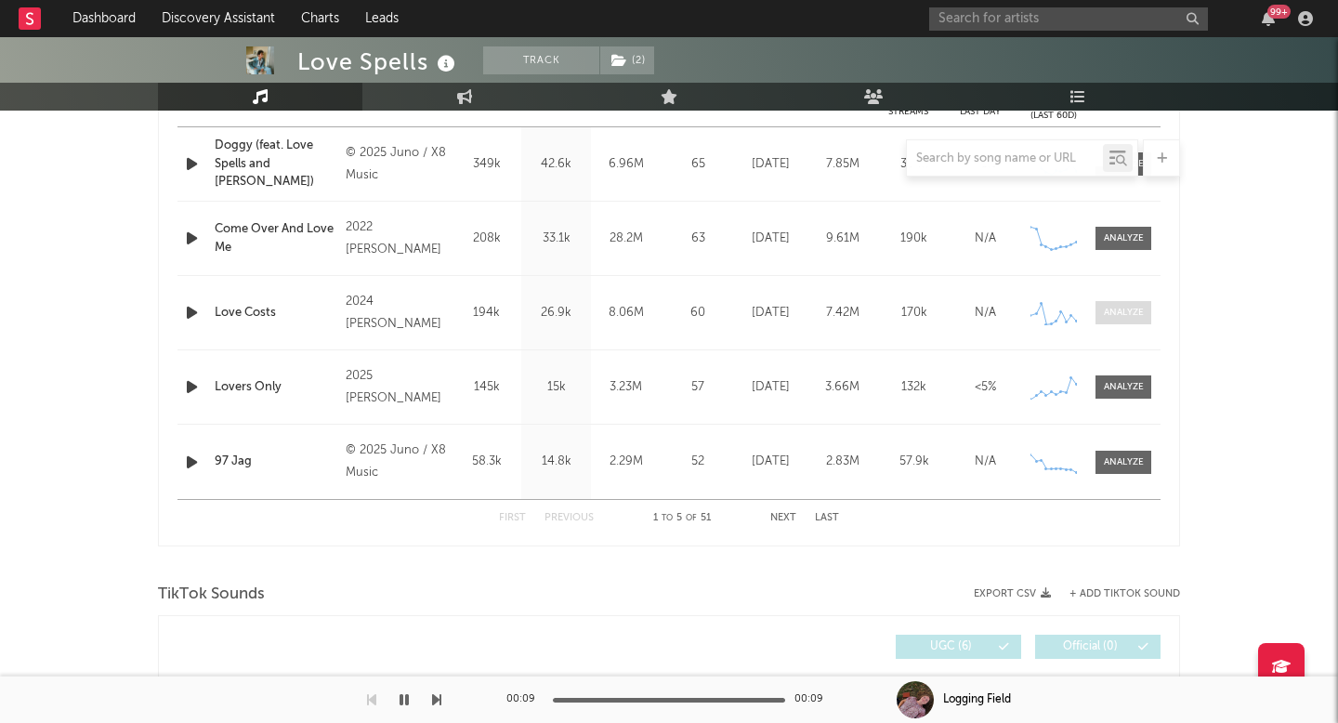
scroll to position [808, 0]
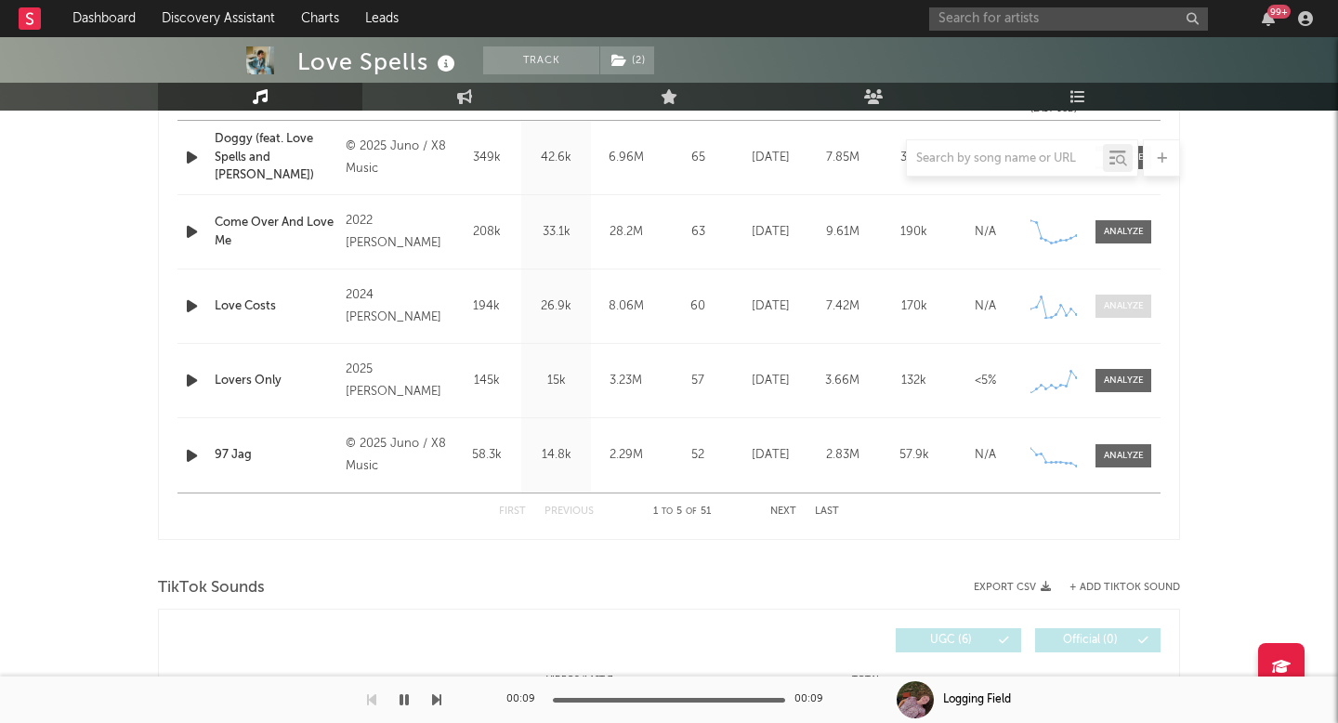
click at [1134, 411] on div "Name Lovers Only Copyright 2025 Loveless Label Loveless Album Names Lovers Only…" at bounding box center [669, 380] width 983 height 73
click at [1114, 406] on div "Name Lovers Only Copyright 2025 Loveless Label Loveless Album Names Lovers Only…" at bounding box center [669, 380] width 983 height 73
click at [1114, 373] on span at bounding box center [1124, 380] width 56 height 23
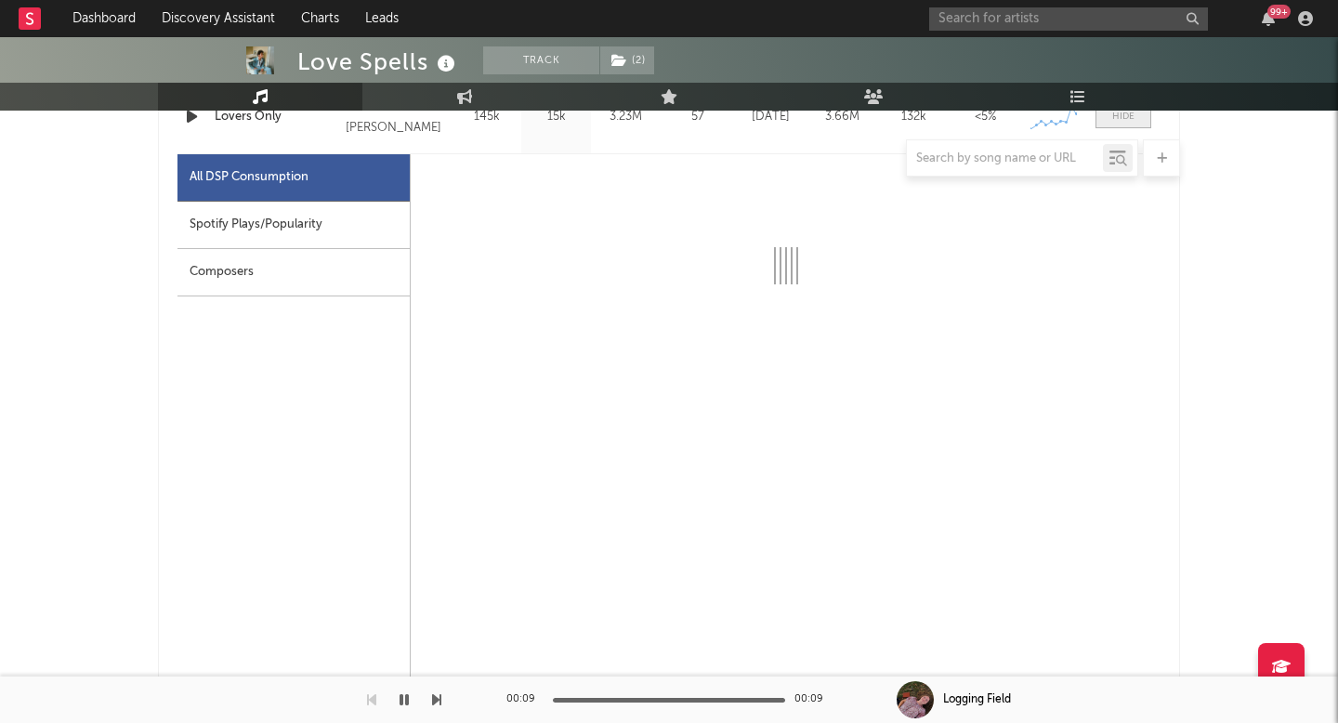
scroll to position [1074, 0]
select select "6m"
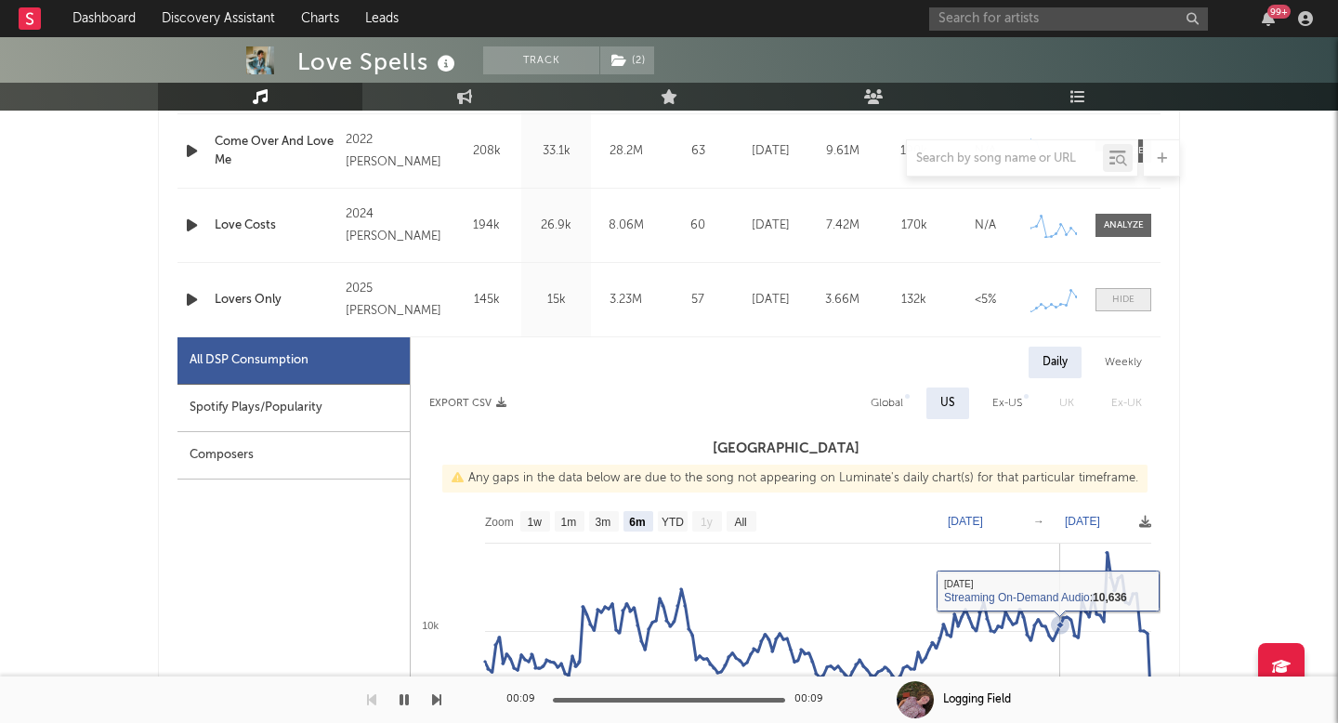
scroll to position [852, 0]
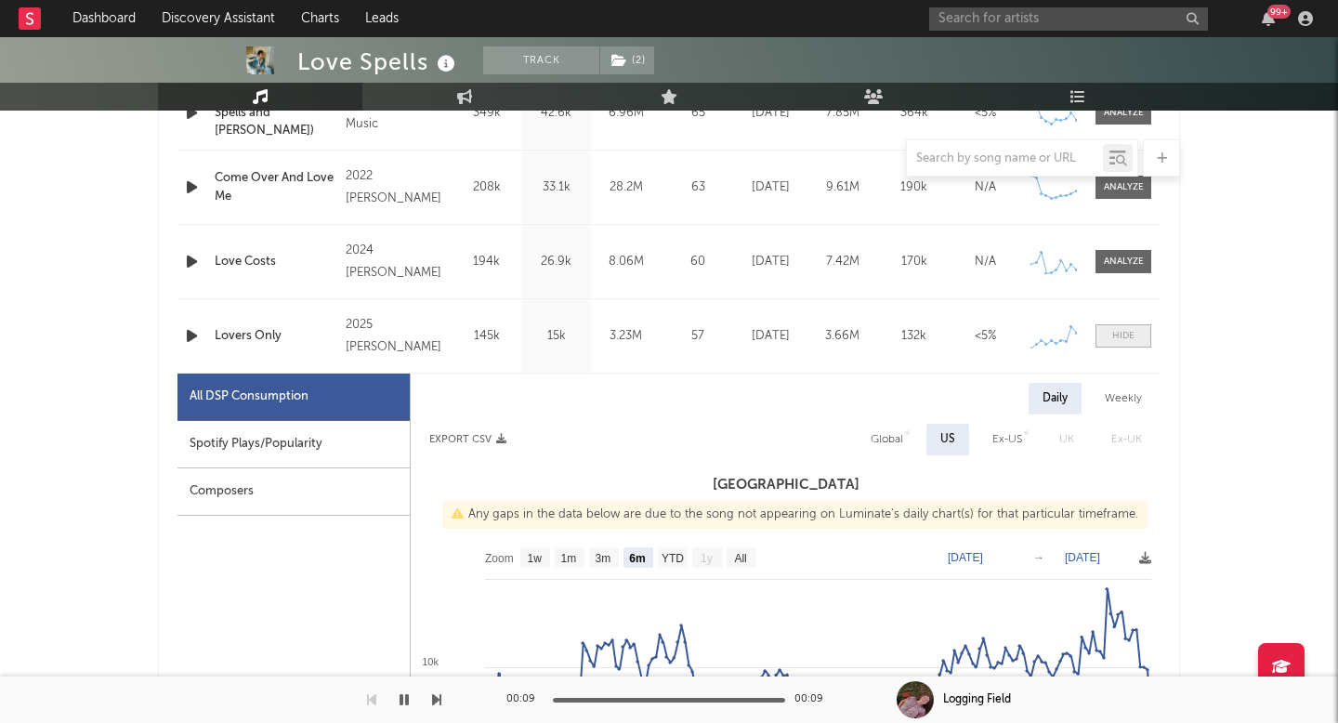
click at [1115, 347] on span at bounding box center [1124, 335] width 56 height 23
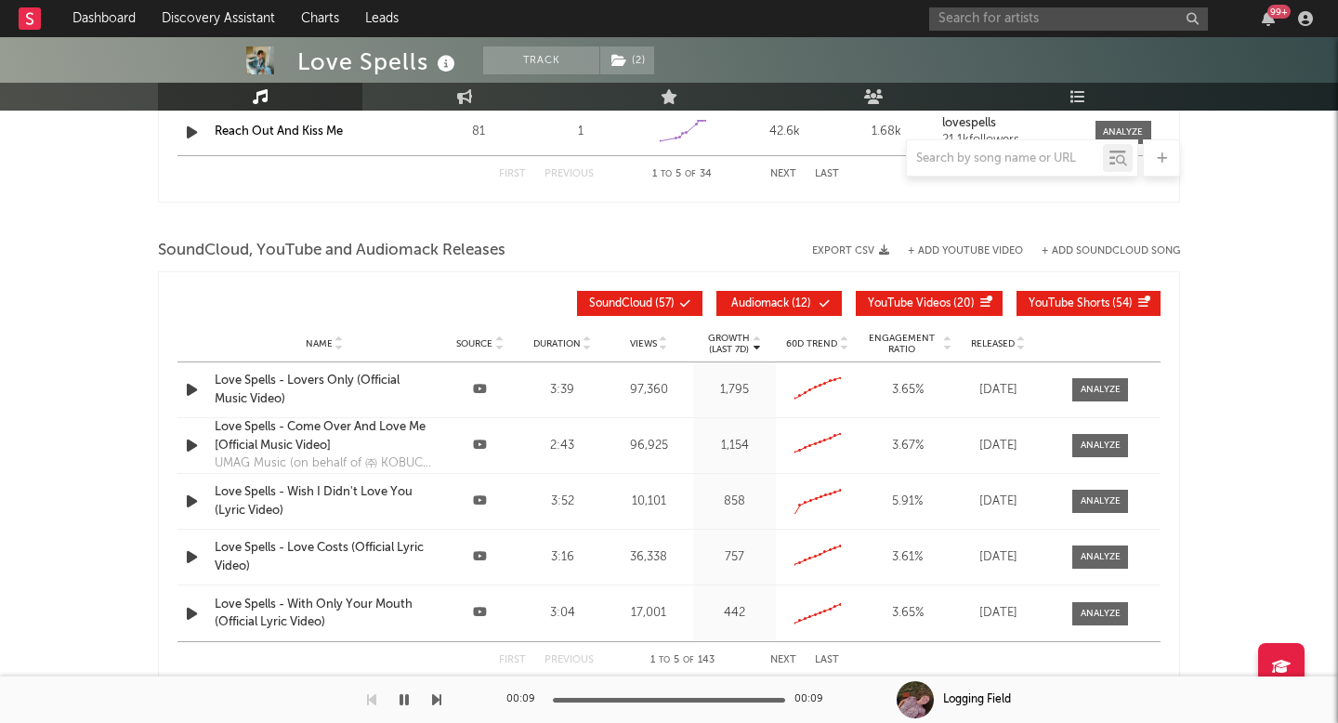
scroll to position [2018, 0]
click at [408, 448] on div "Love Spells - Come Over And Love Me [Official Music Video]" at bounding box center [324, 435] width 219 height 36
click at [339, 376] on div "Love Spells - Lovers Only (Official Music Video)" at bounding box center [324, 389] width 219 height 36
